Goal: Navigation & Orientation: Find specific page/section

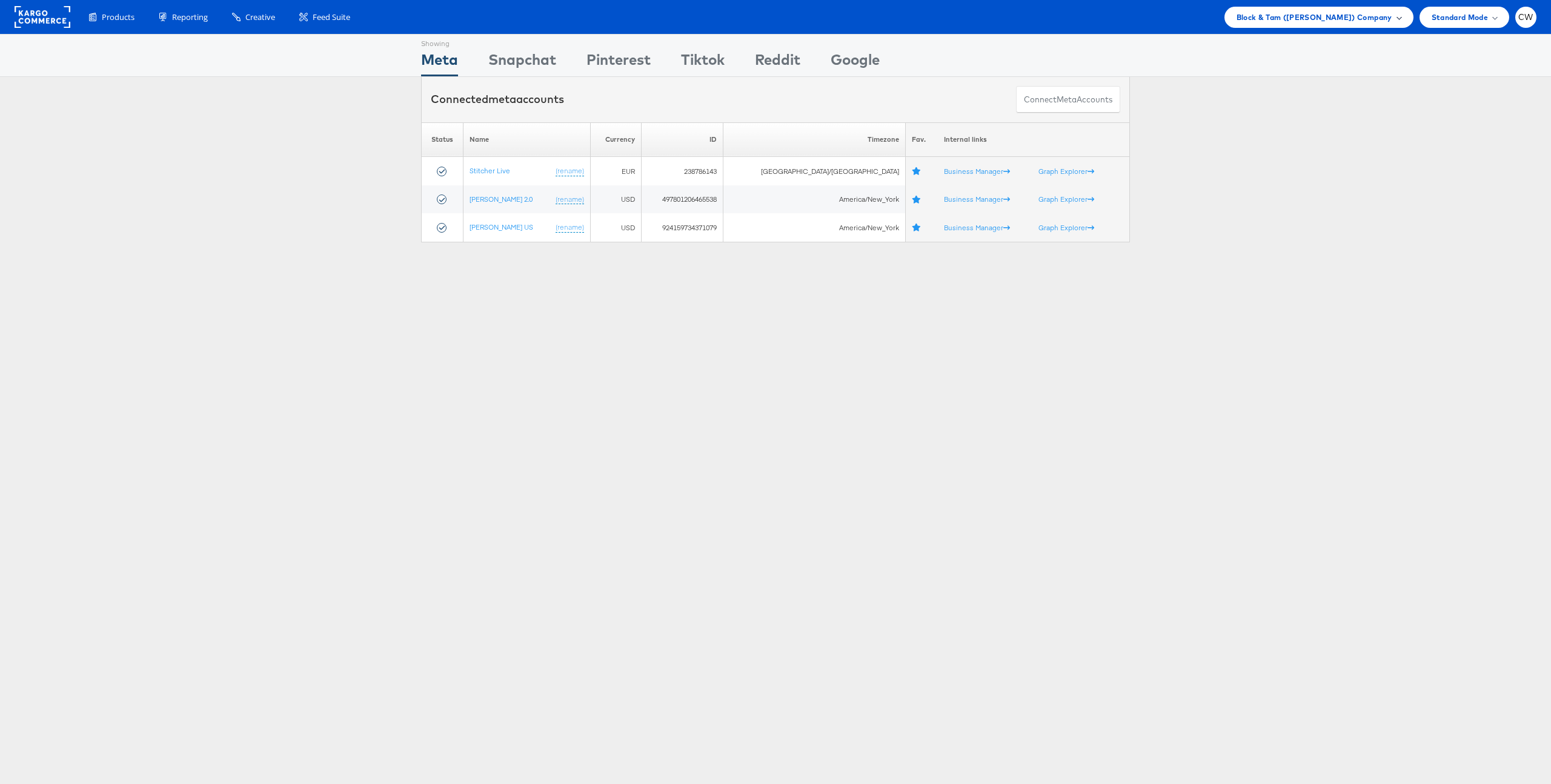
click at [1296, 12] on span "Block & Tam ([PERSON_NAME]) Company" at bounding box center [1314, 17] width 156 height 13
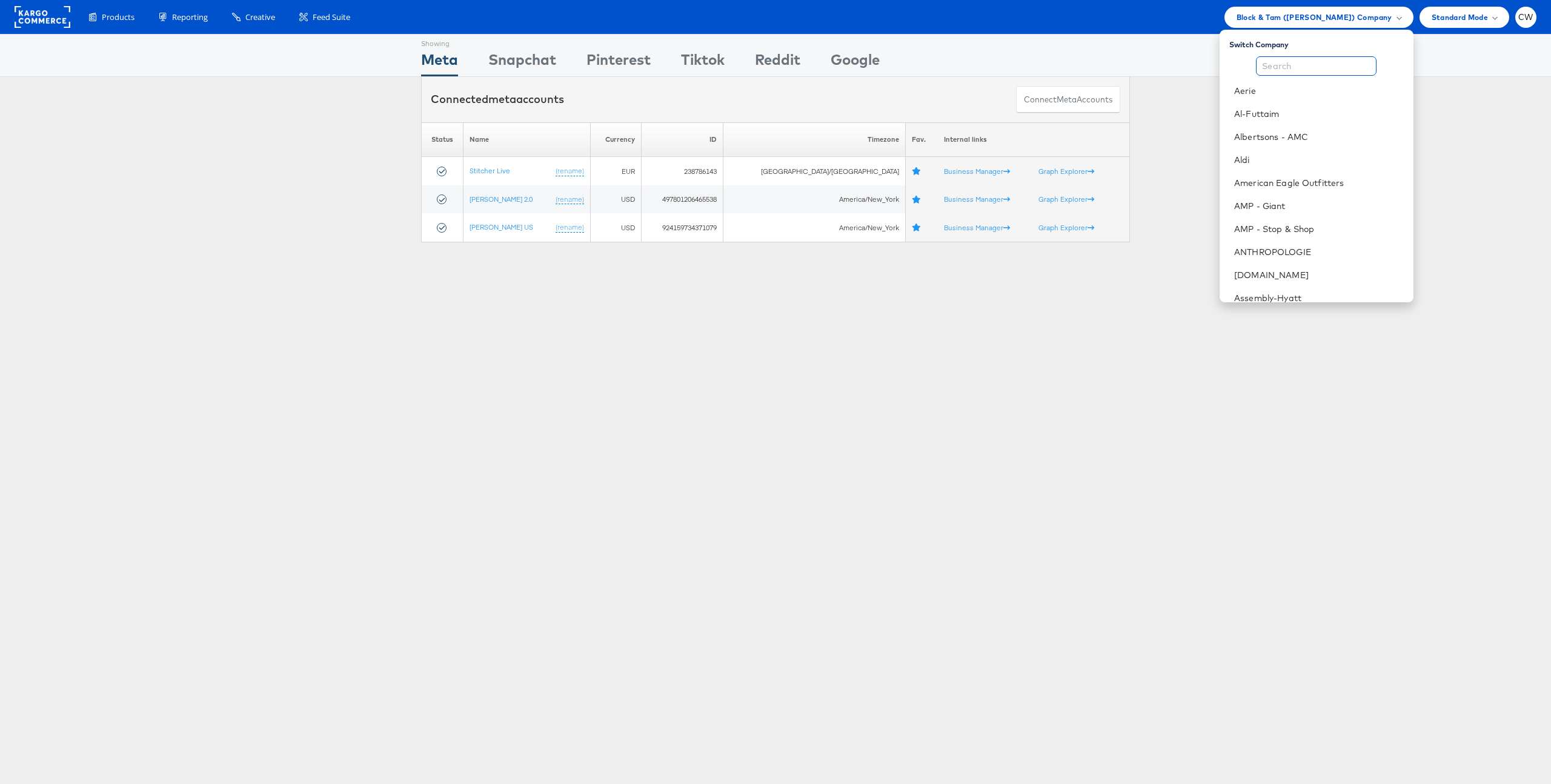
click at [1280, 64] on input "text" at bounding box center [1316, 66] width 120 height 20
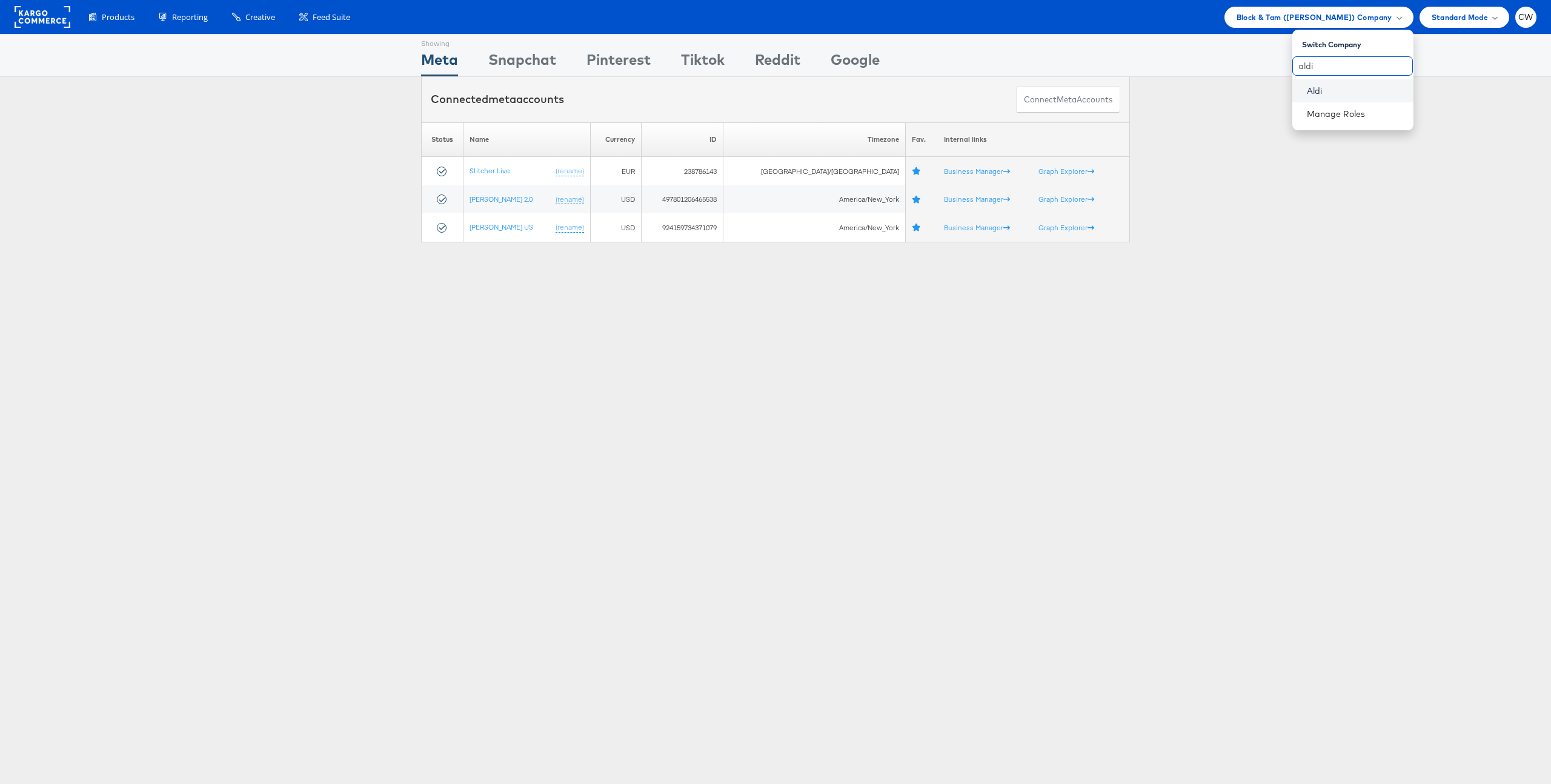
type input "aldi"
click at [1355, 95] on link "Aldi" at bounding box center [1355, 91] width 97 height 12
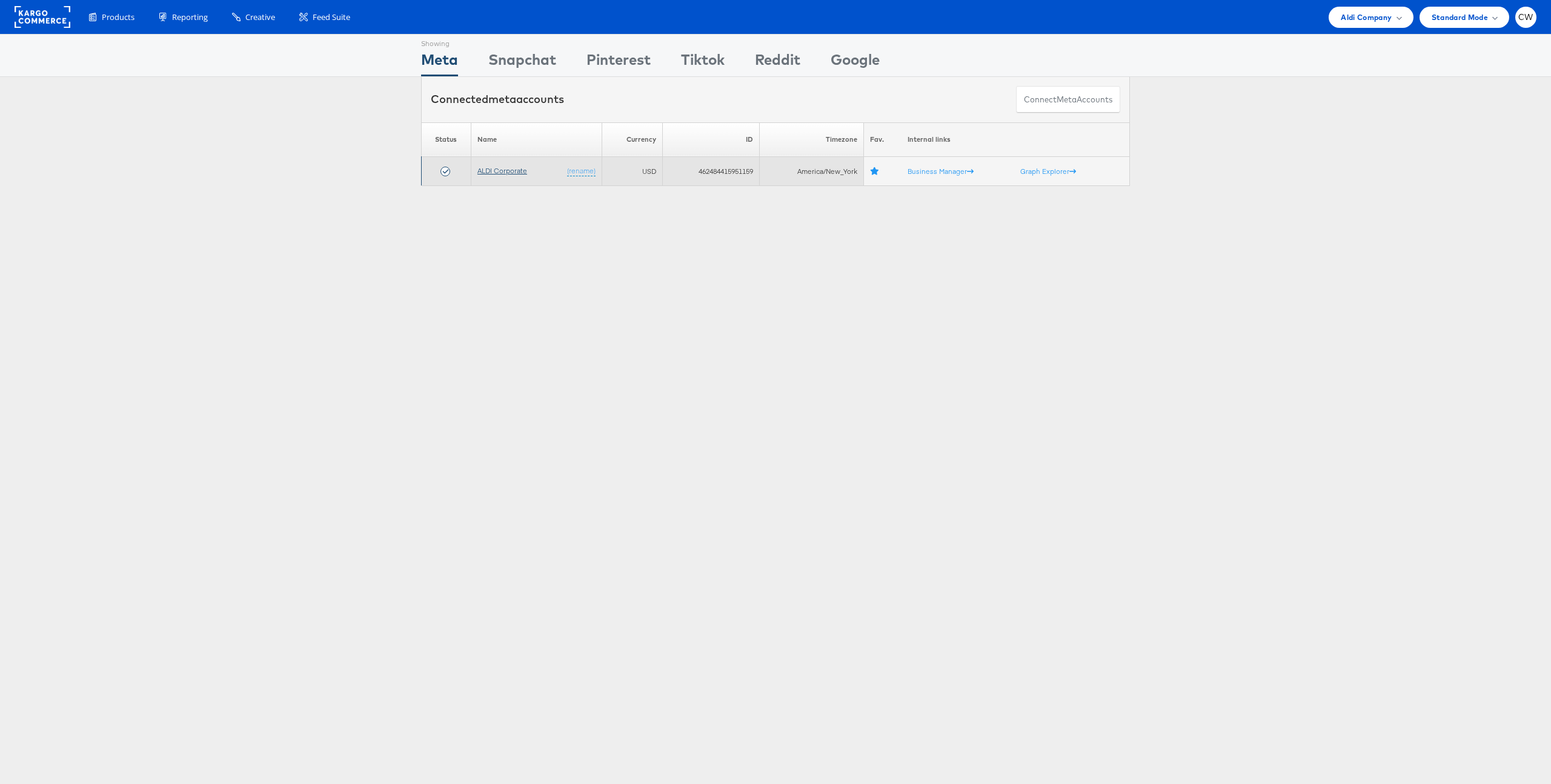
click at [504, 168] on link "ALDI Corporate" at bounding box center [502, 170] width 50 height 9
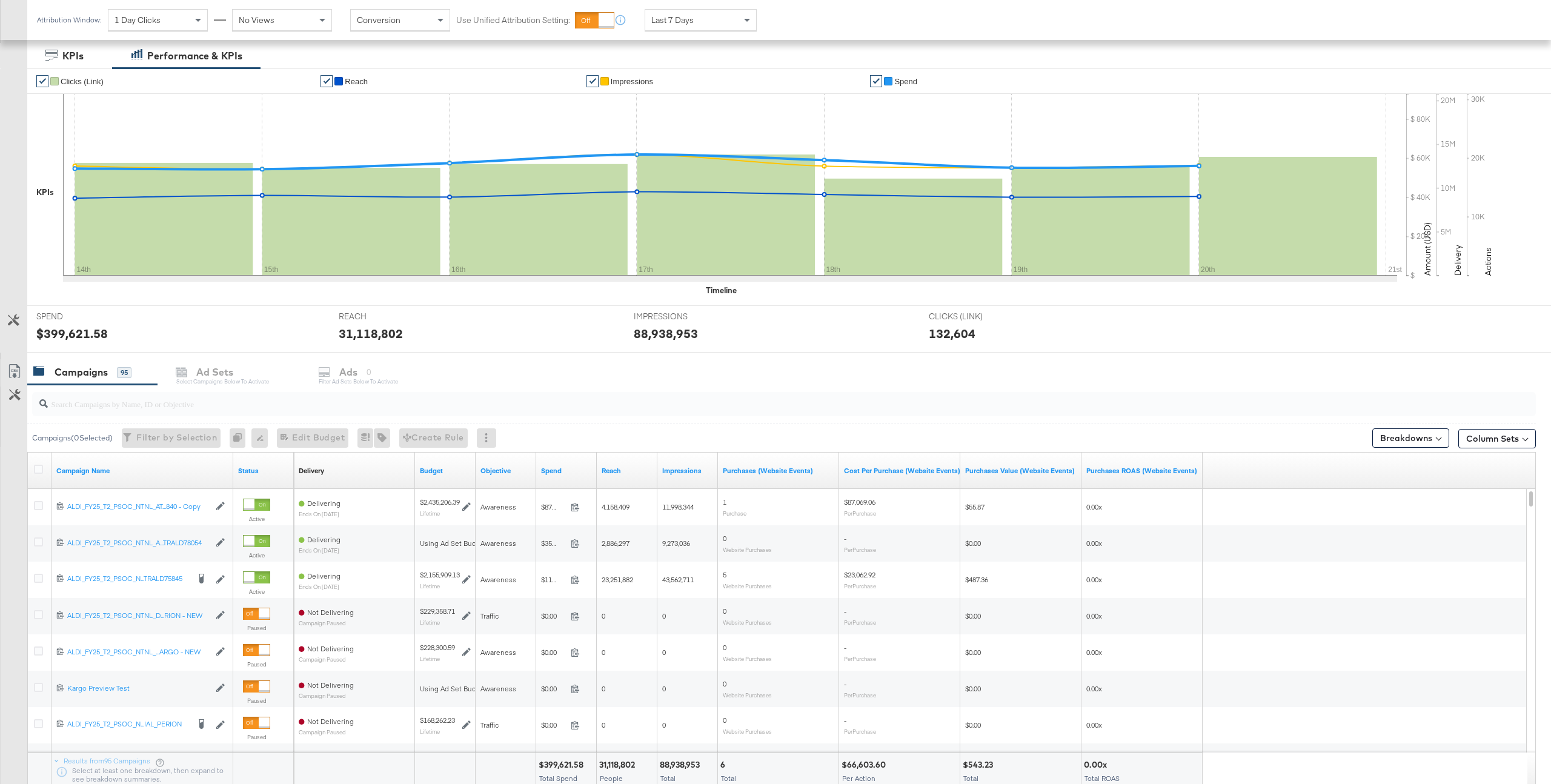
scroll to position [249, 0]
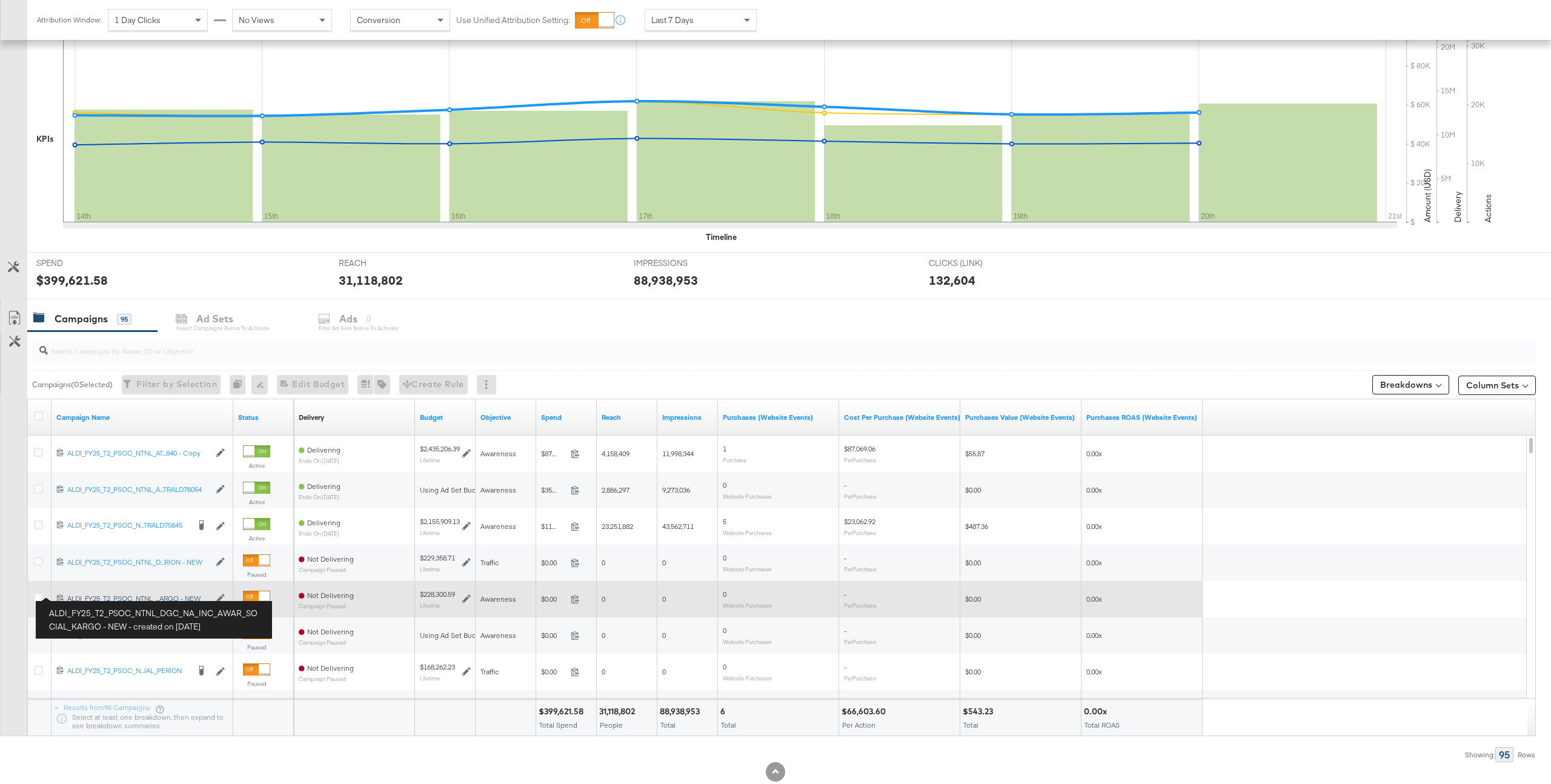
click at [98, 600] on div "ALDI_FY25_T2_PSOC_NTNL_DGC_NA_INC_AWAR_SOCIAL_KARGO - NEW ALDI_FY25_T2_PSOC_NTN…" at bounding box center [138, 599] width 143 height 10
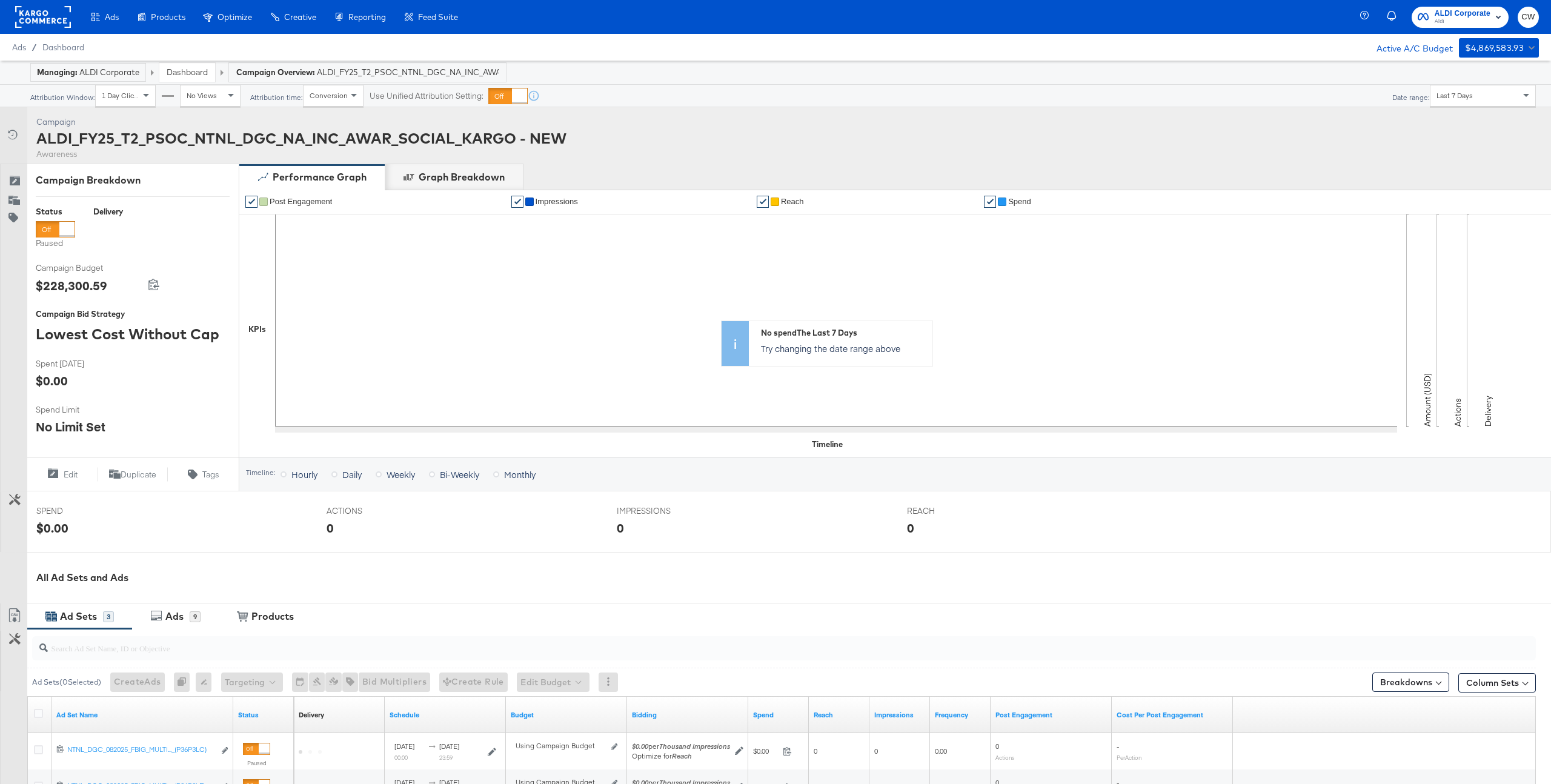
scroll to position [214, 0]
